Goal: Task Accomplishment & Management: Manage account settings

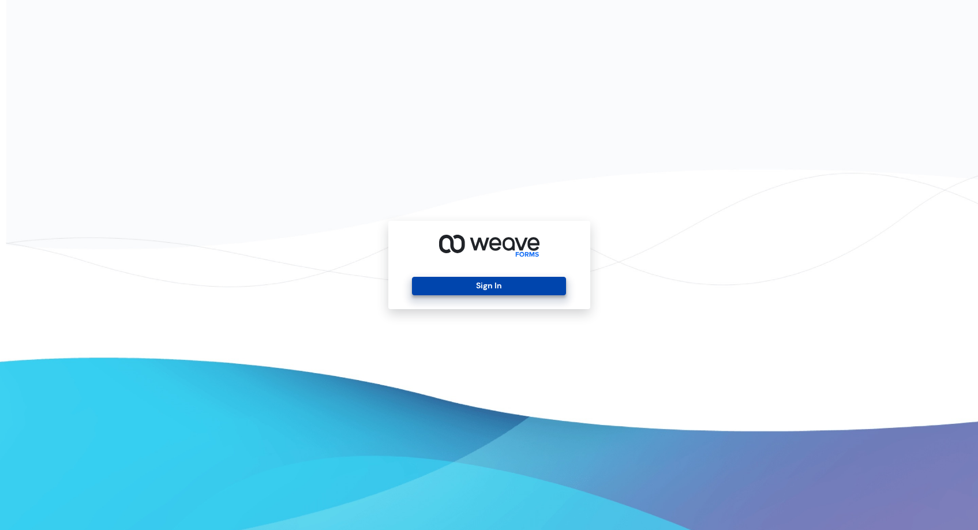
click at [472, 287] on button "Sign In" at bounding box center [489, 286] width 154 height 18
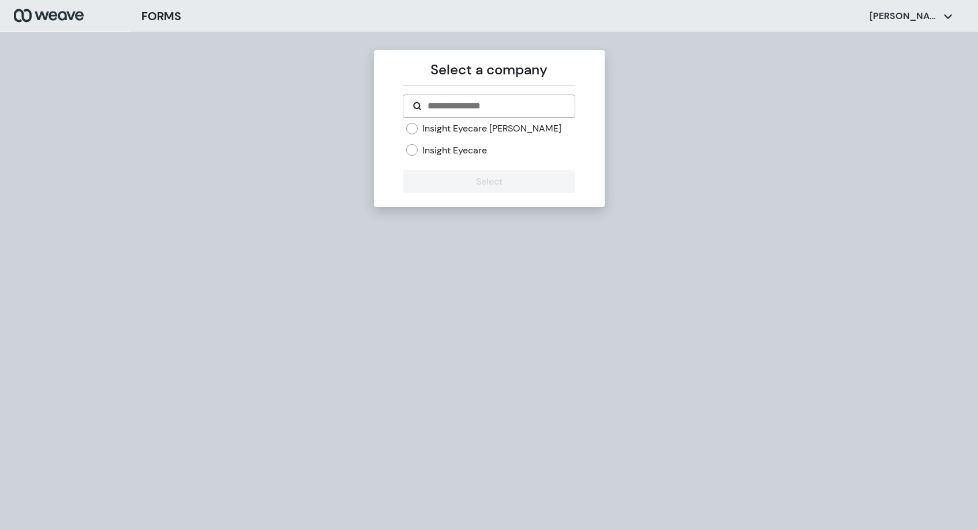
click at [447, 154] on label "Insight Eyecare" at bounding box center [455, 150] width 65 height 13
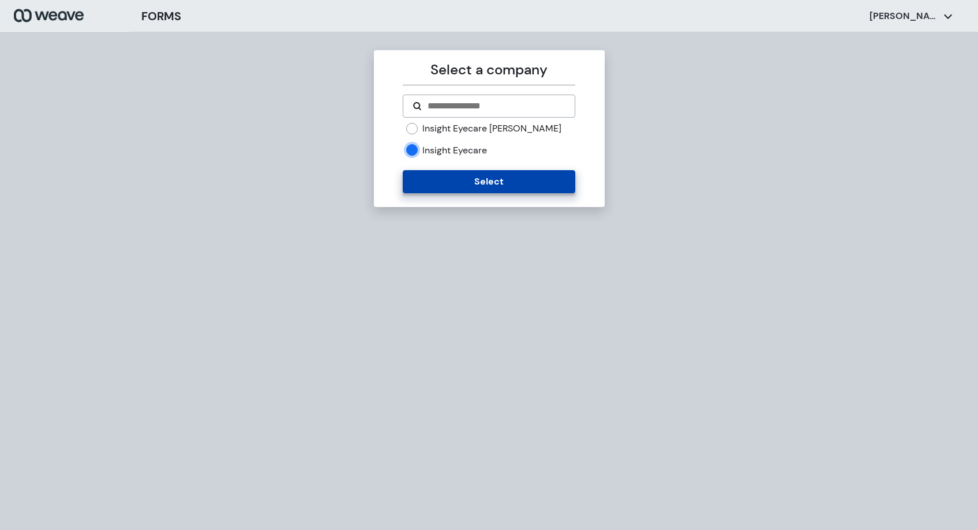
click at [450, 176] on button "Select" at bounding box center [489, 181] width 173 height 23
